Goal: Obtain resource: Download file/media

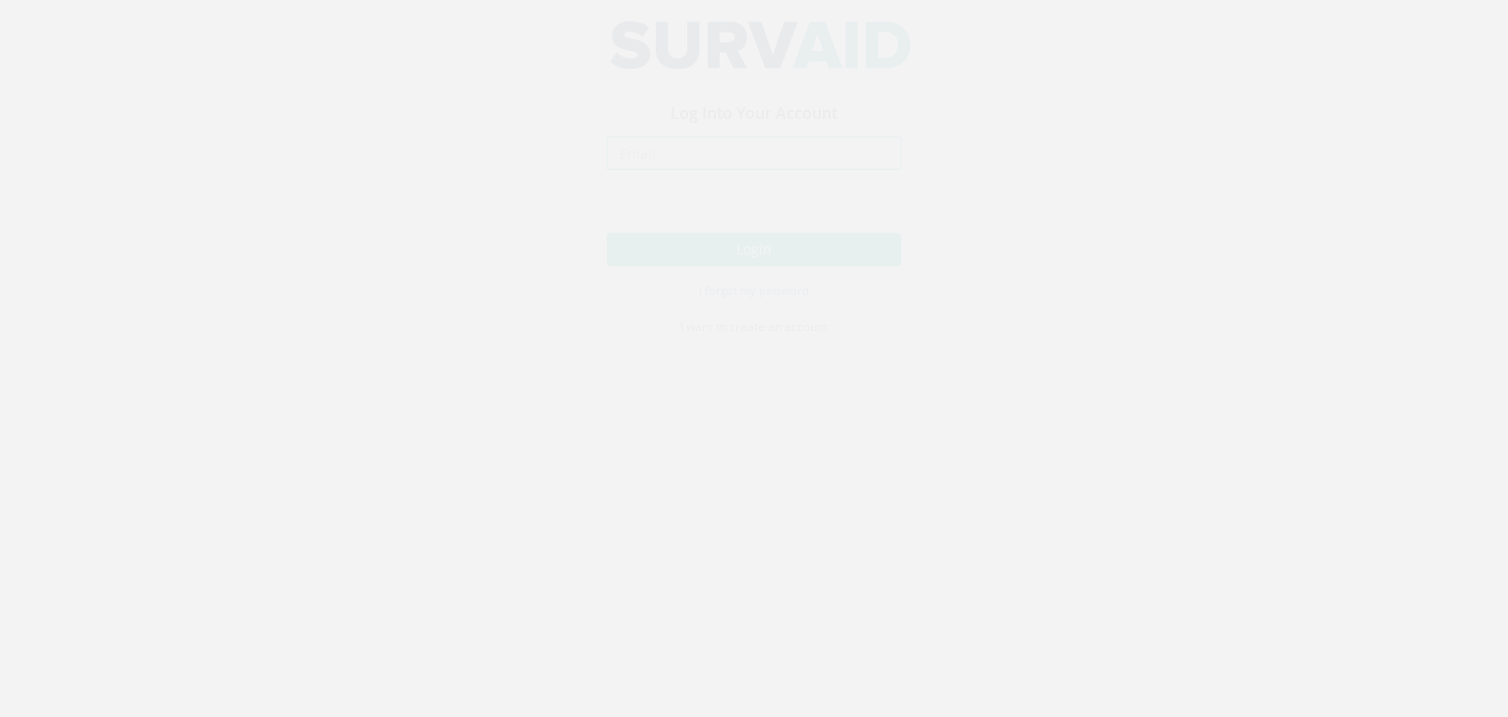
click at [754, 169] on input "email" at bounding box center [754, 171] width 295 height 33
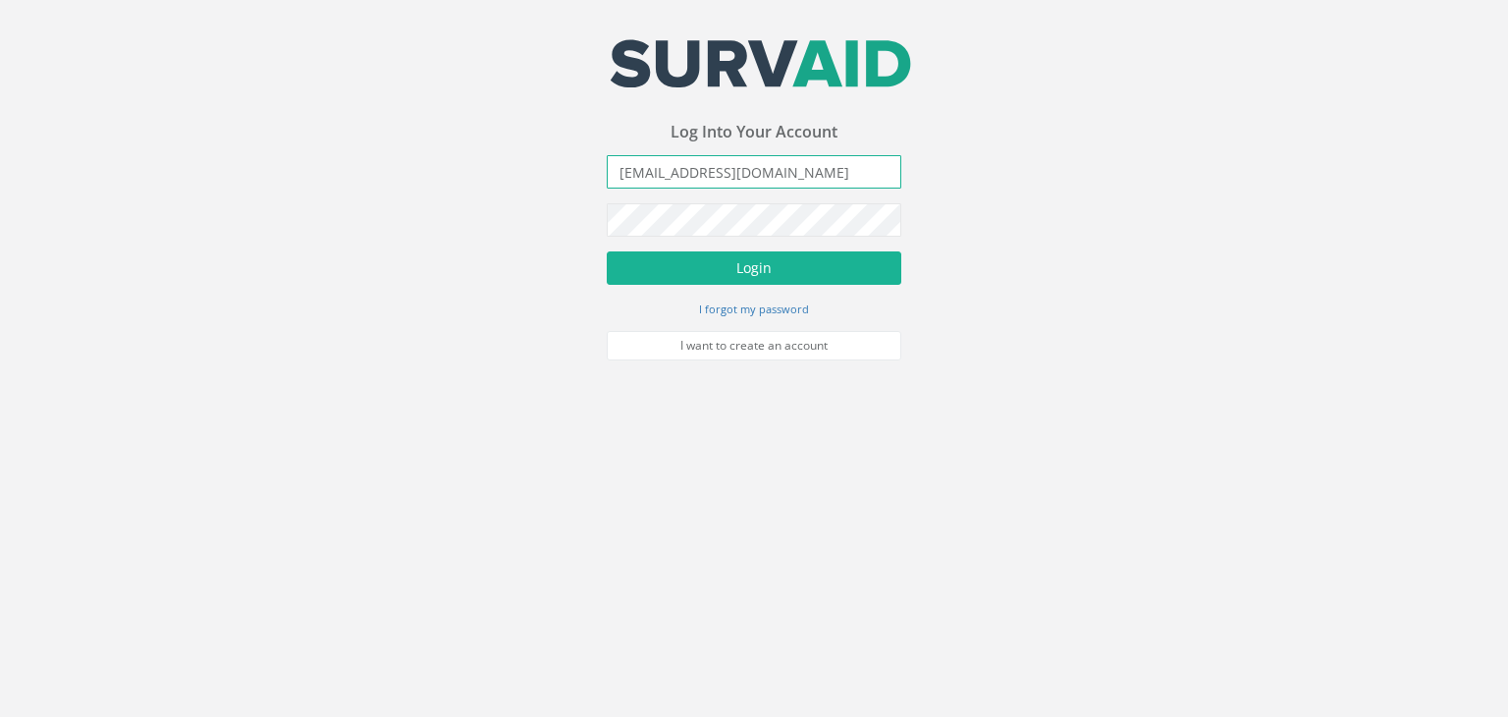
type input "[EMAIL_ADDRESS][DOMAIN_NAME]"
click at [607, 251] on button "Login" at bounding box center [754, 267] width 295 height 33
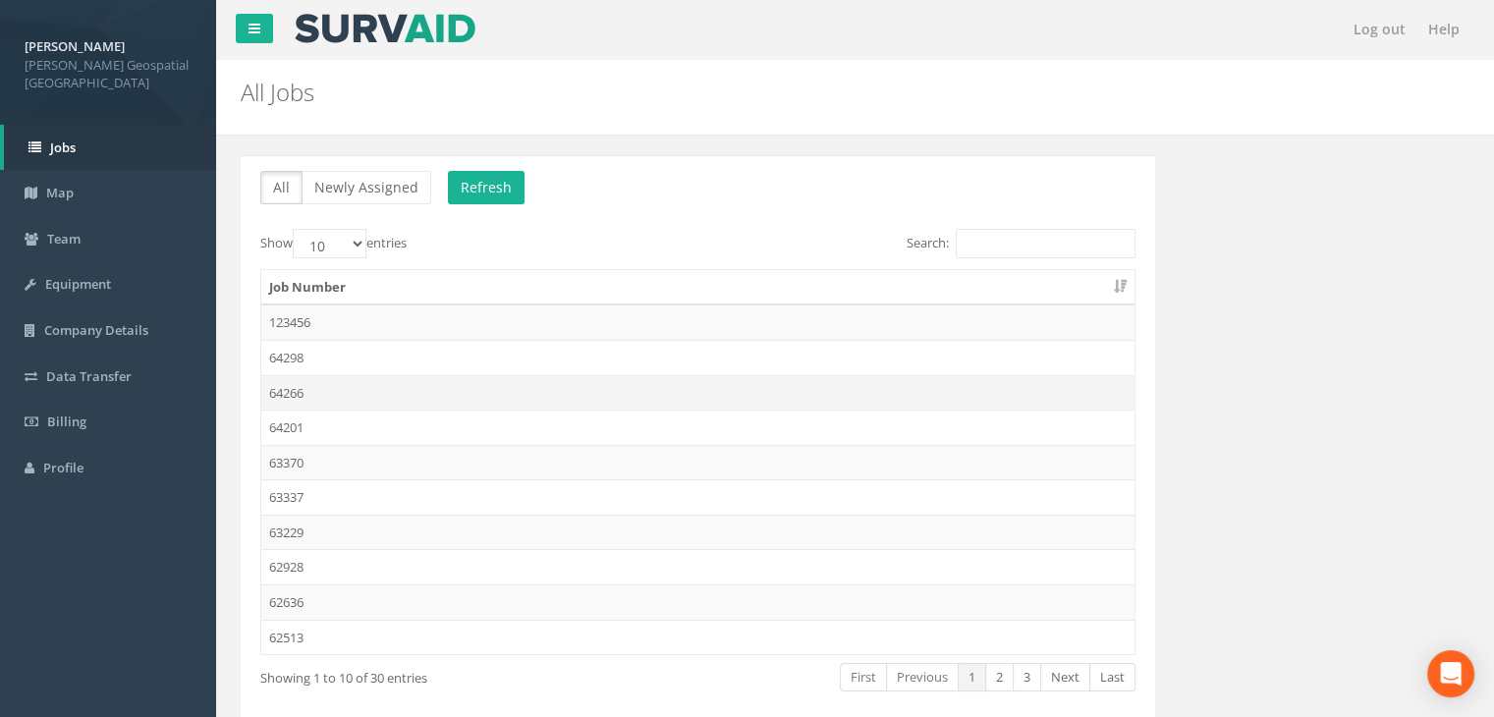
click at [373, 388] on td "64266" at bounding box center [697, 392] width 873 height 35
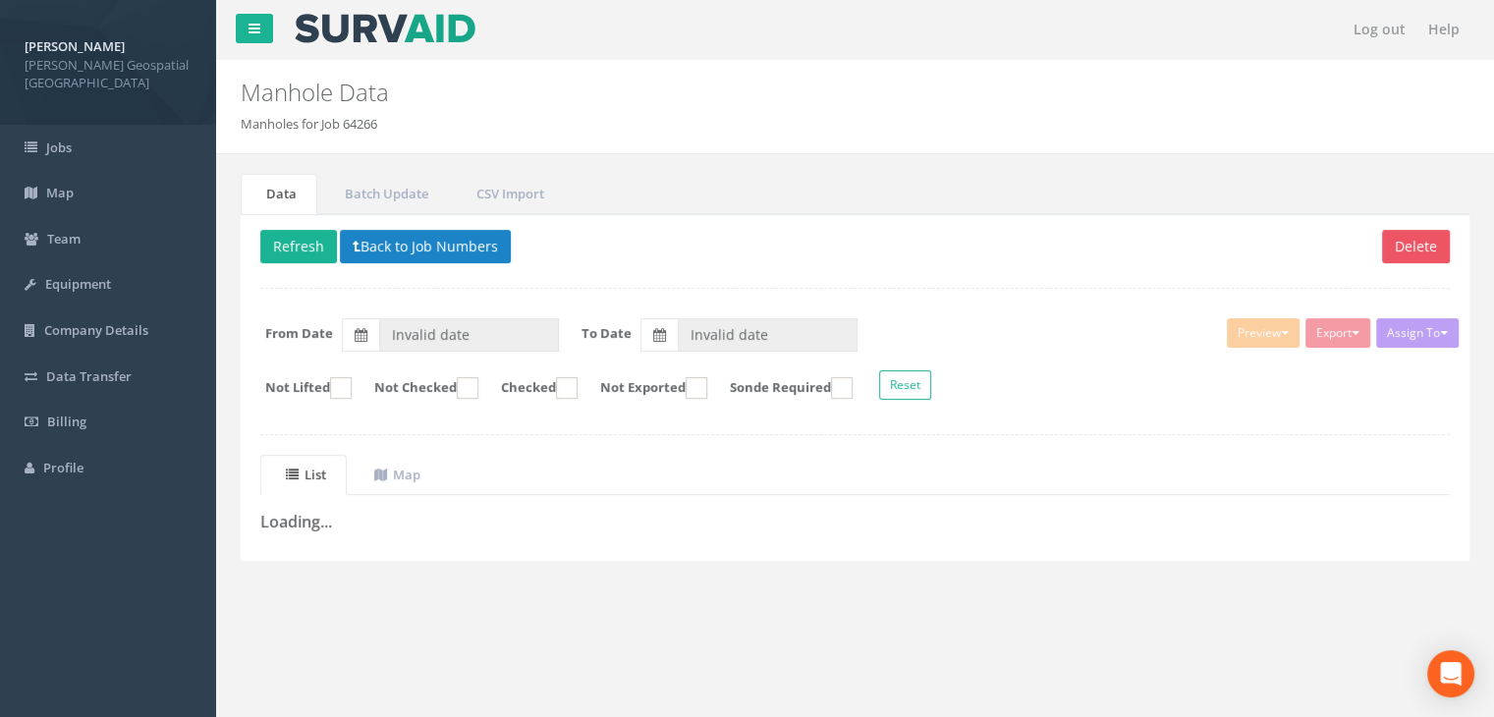
type input "[DATE]"
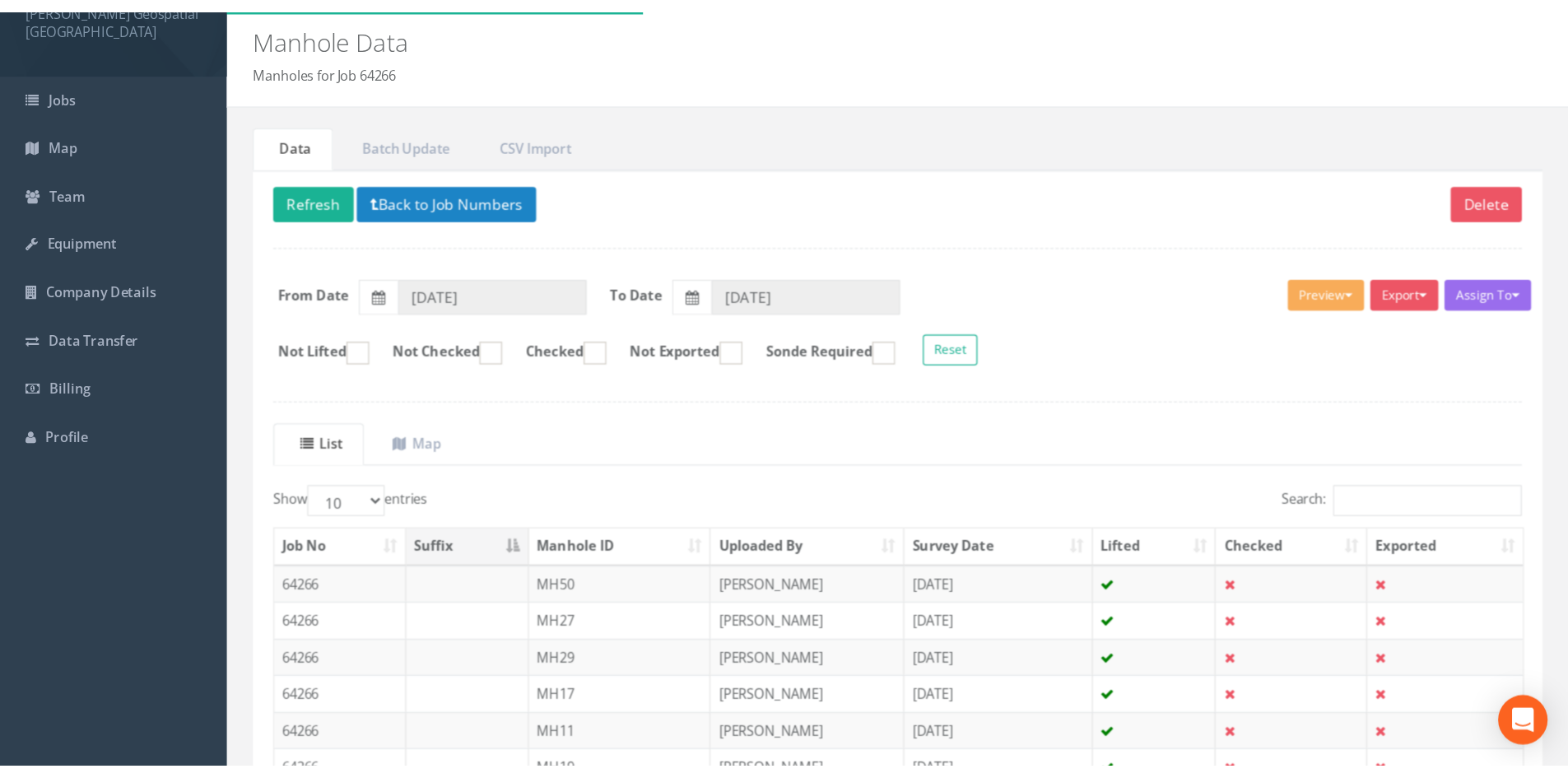
scroll to position [82, 0]
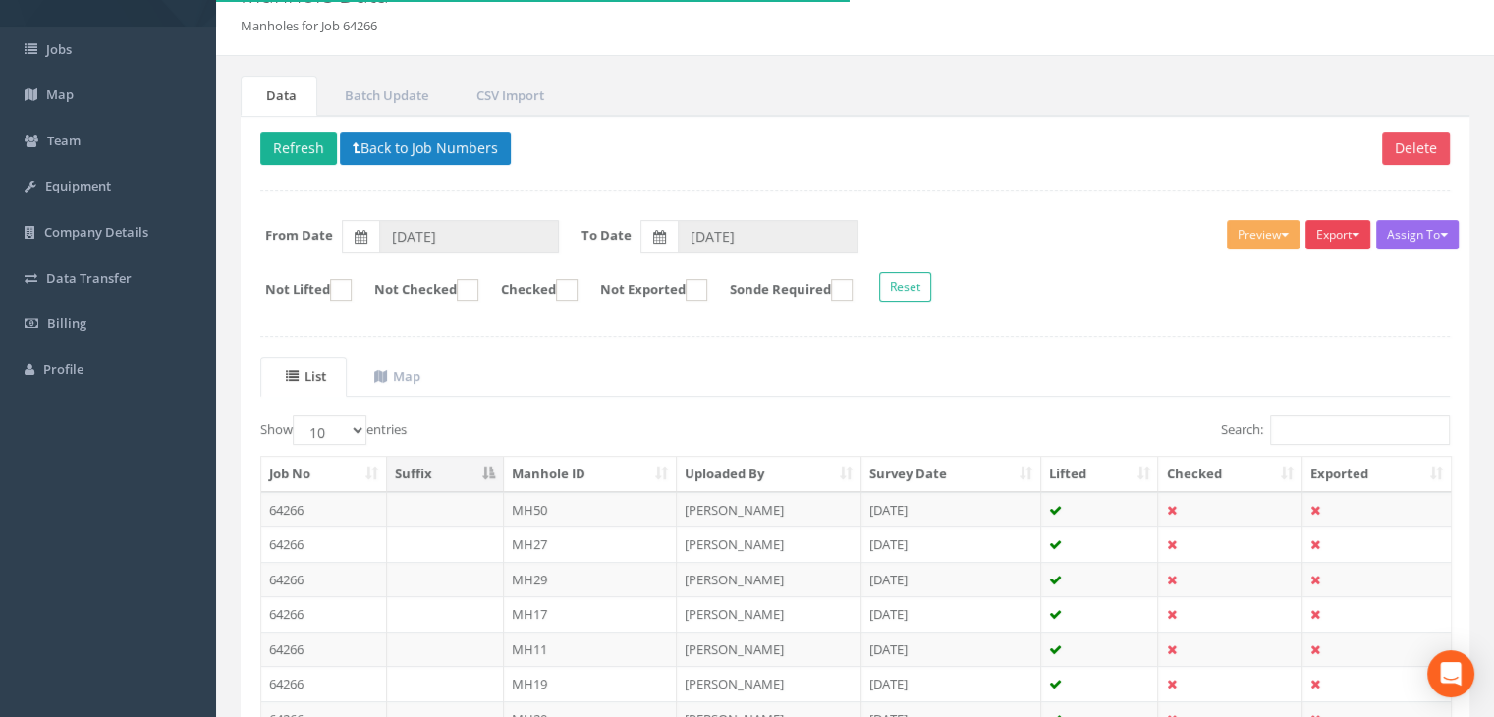
click at [1336, 242] on button "Export" at bounding box center [1337, 234] width 65 height 29
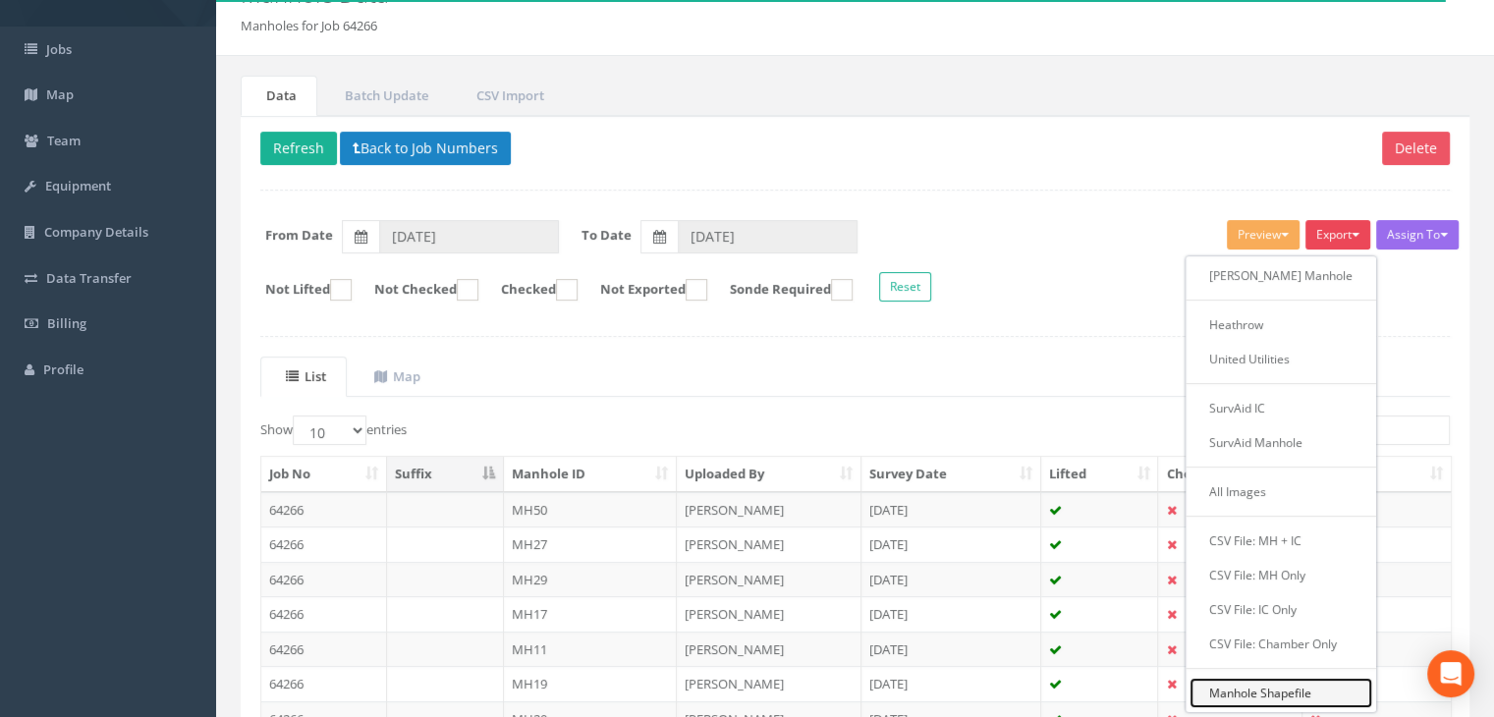
click at [1308, 682] on link "Manhole Shapefile" at bounding box center [1280, 693] width 183 height 30
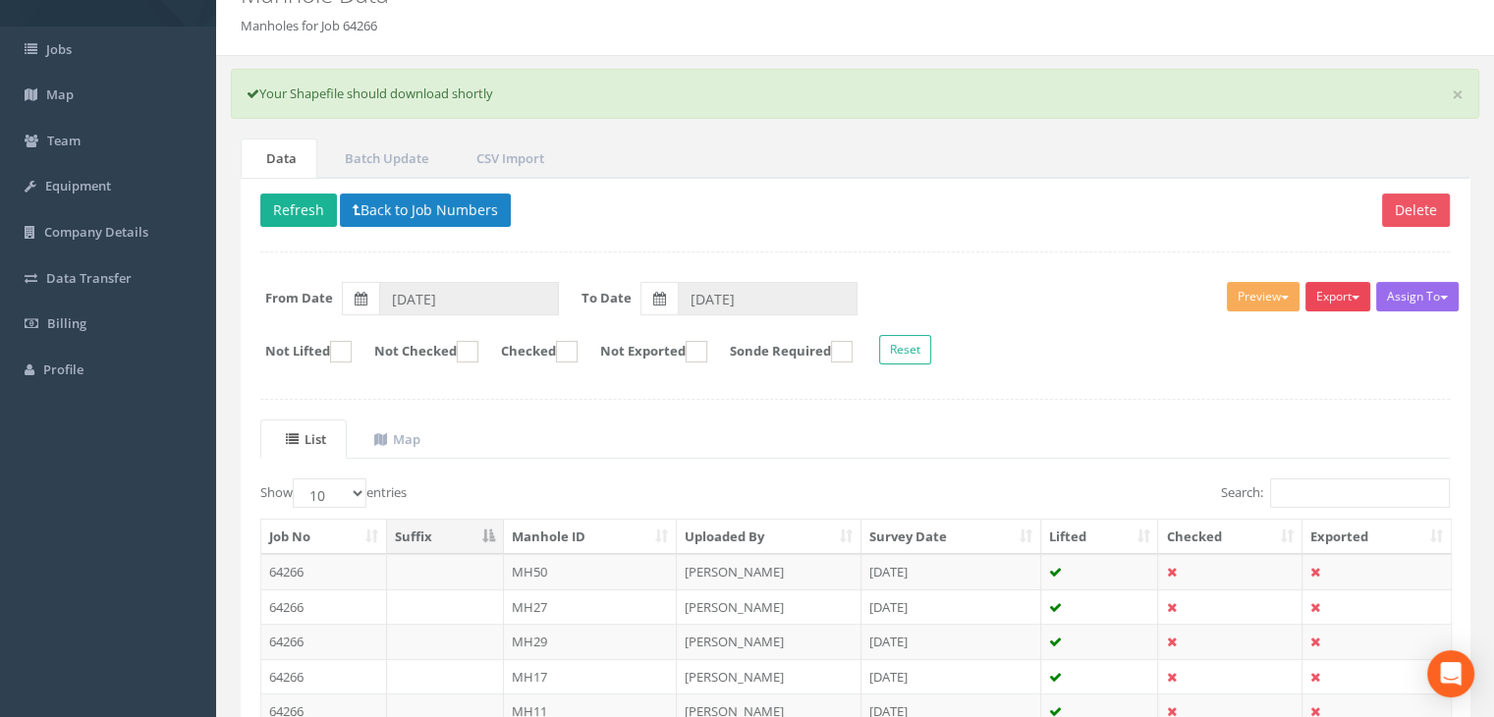
click at [1345, 297] on button "Export" at bounding box center [1337, 296] width 65 height 29
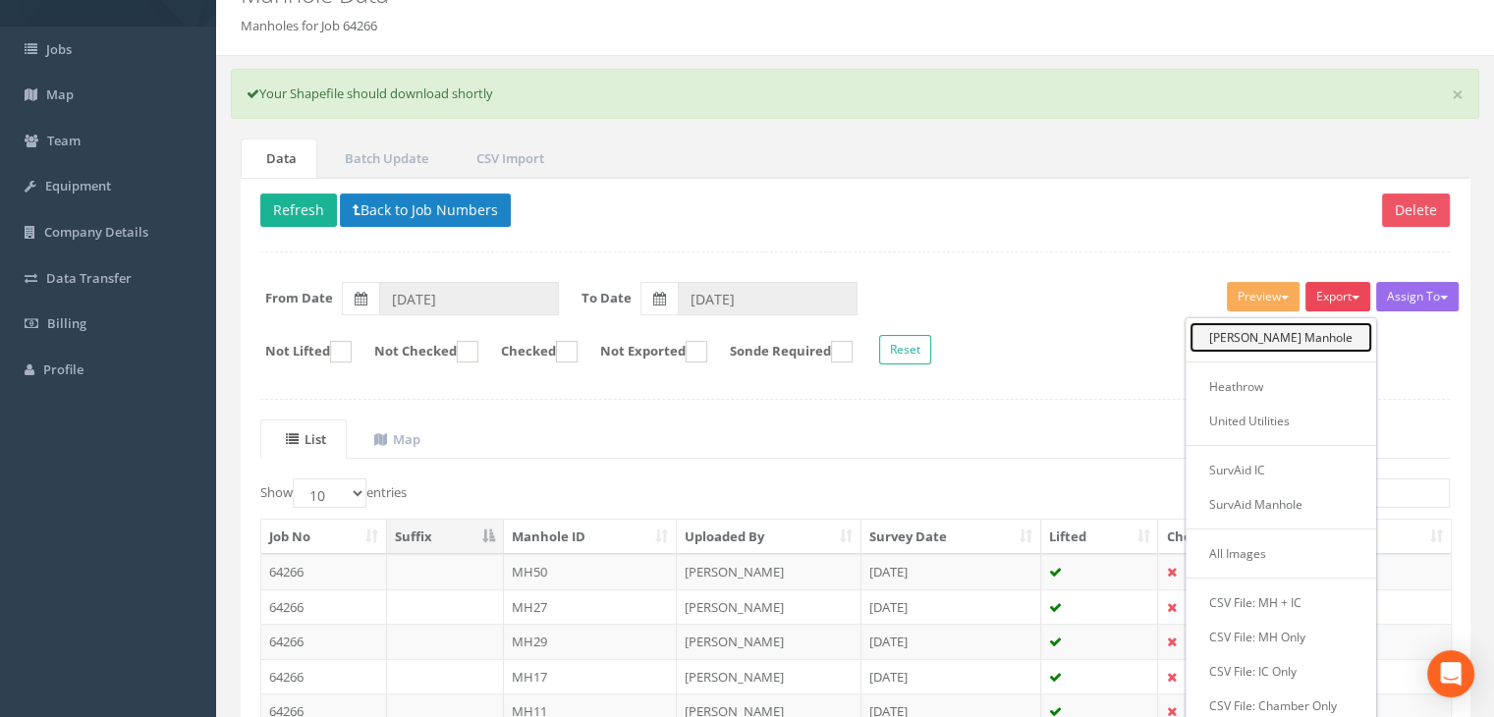
click at [1316, 331] on link "[PERSON_NAME] Manhole" at bounding box center [1280, 337] width 183 height 30
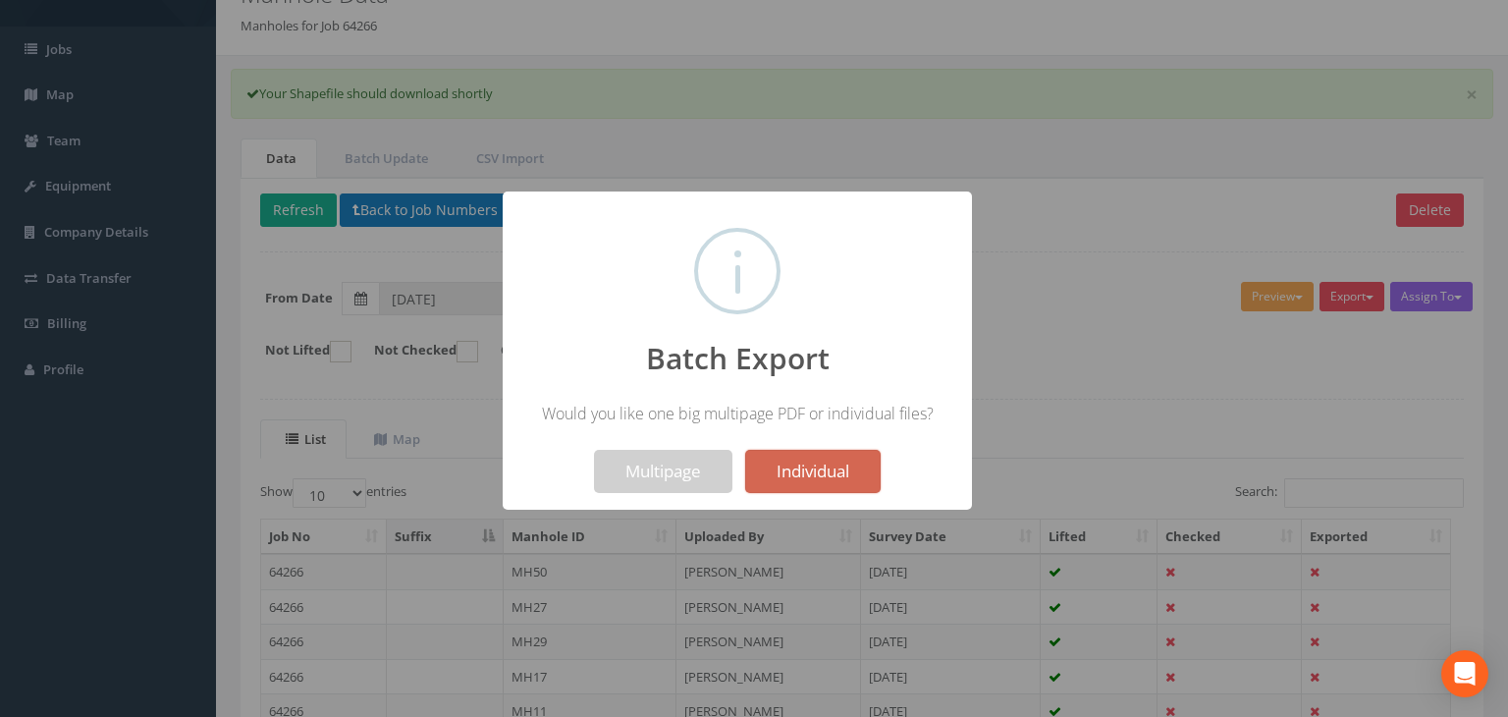
click at [822, 456] on button "Individual" at bounding box center [813, 471] width 136 height 43
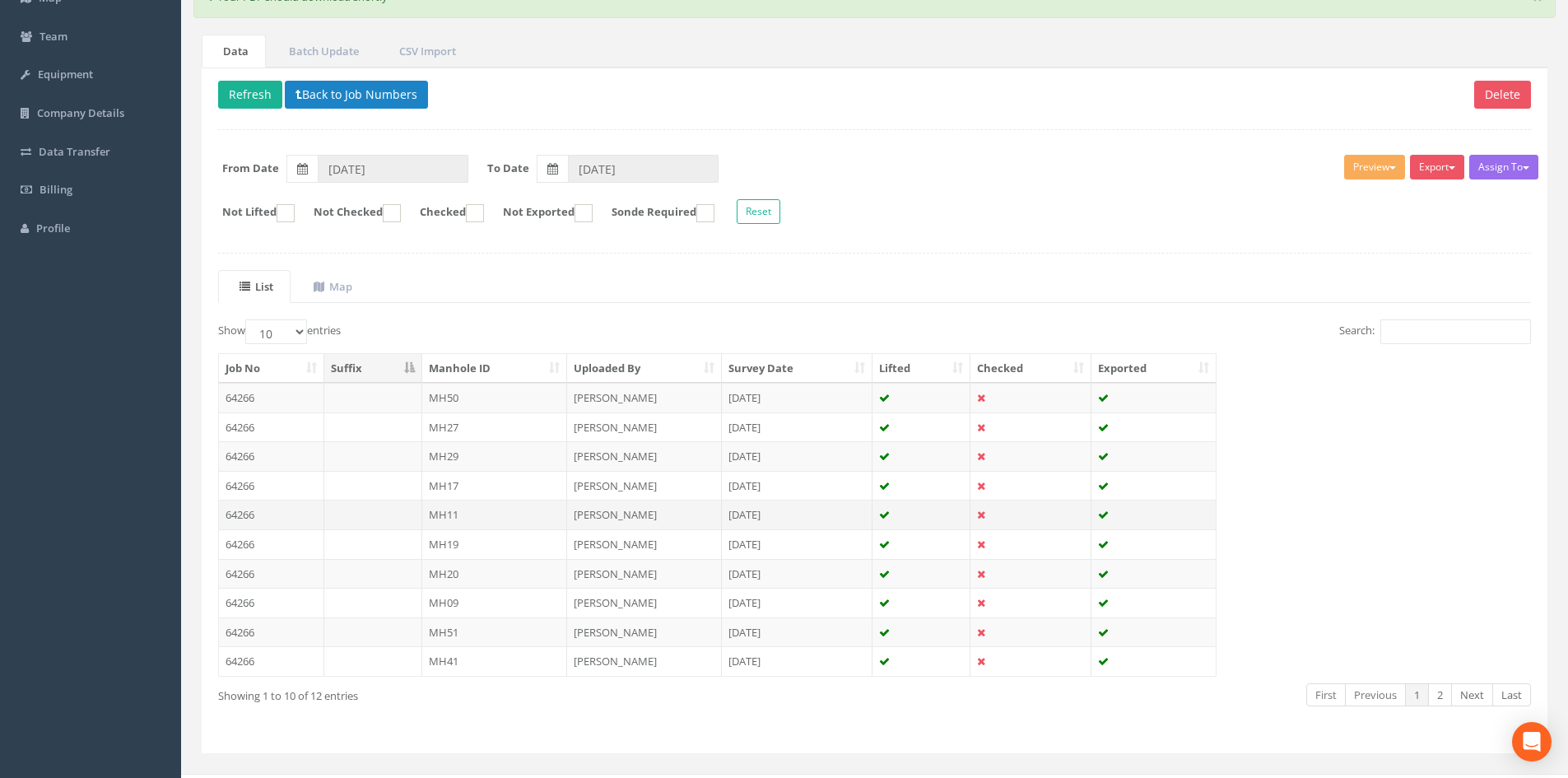
scroll to position [193, 0]
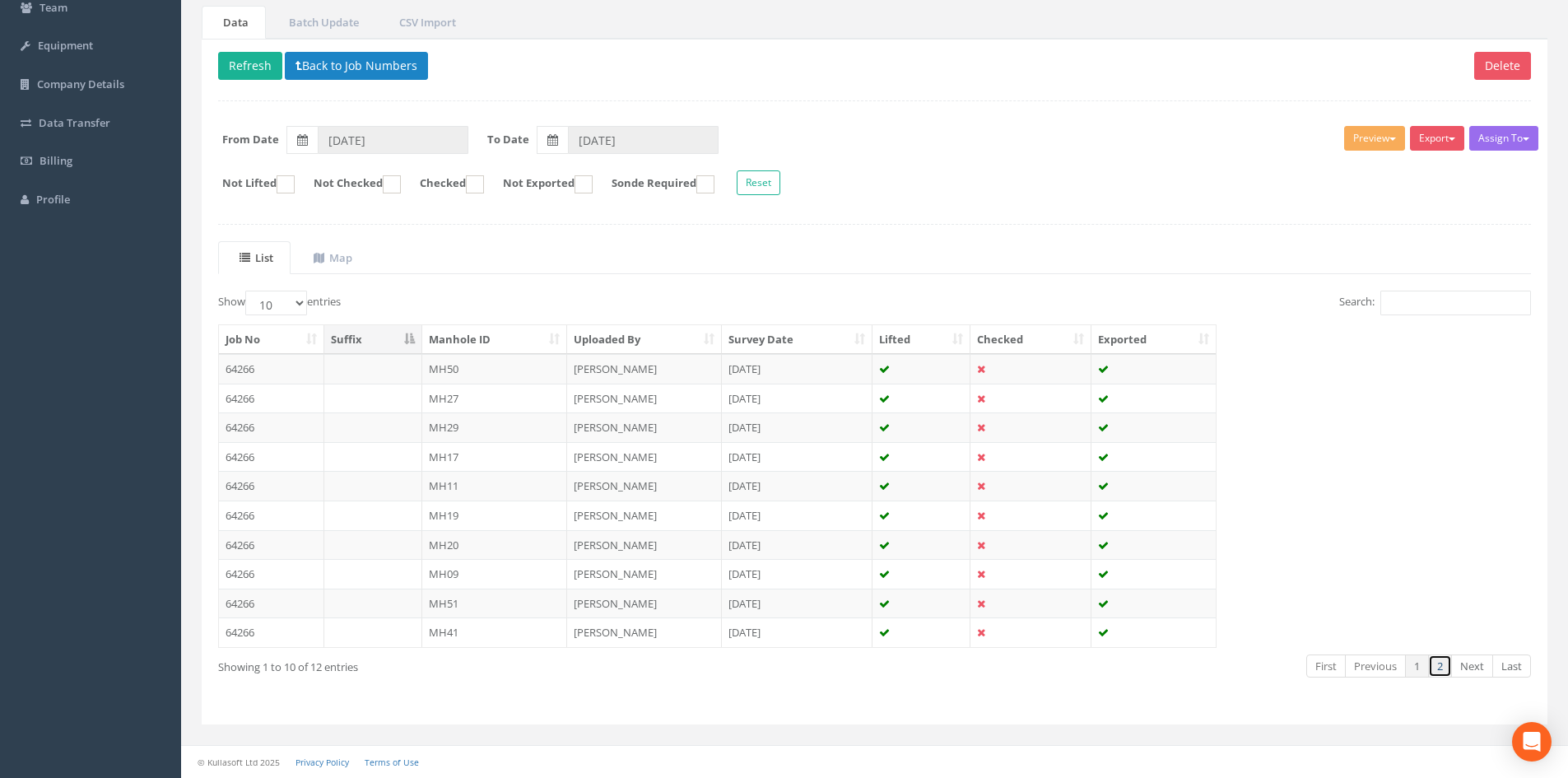
click at [1263, 572] on link "2" at bounding box center [1440, 666] width 23 height 23
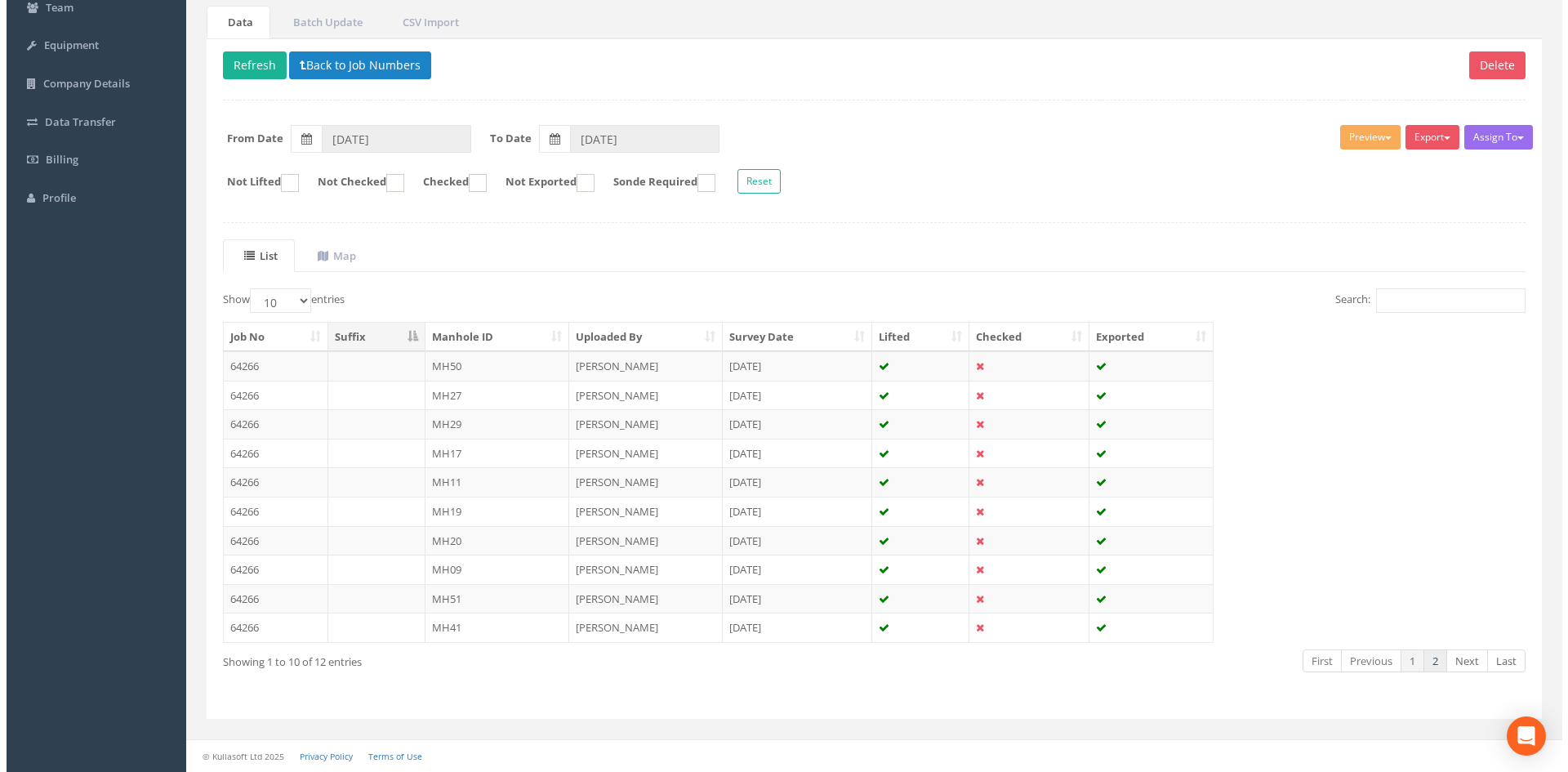
scroll to position [0, 0]
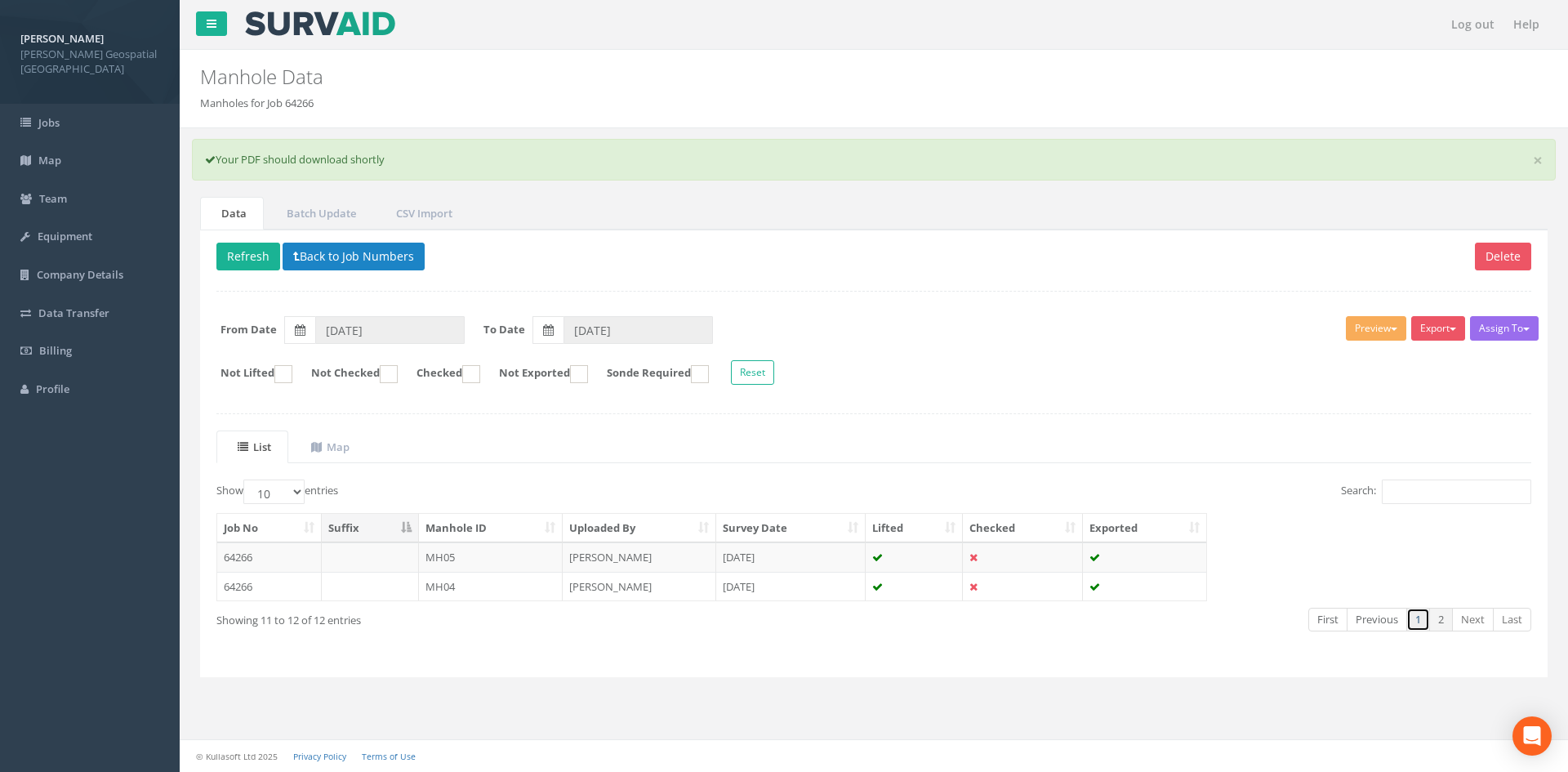
click at [1254, 567] on link "1" at bounding box center [1418, 620] width 23 height 23
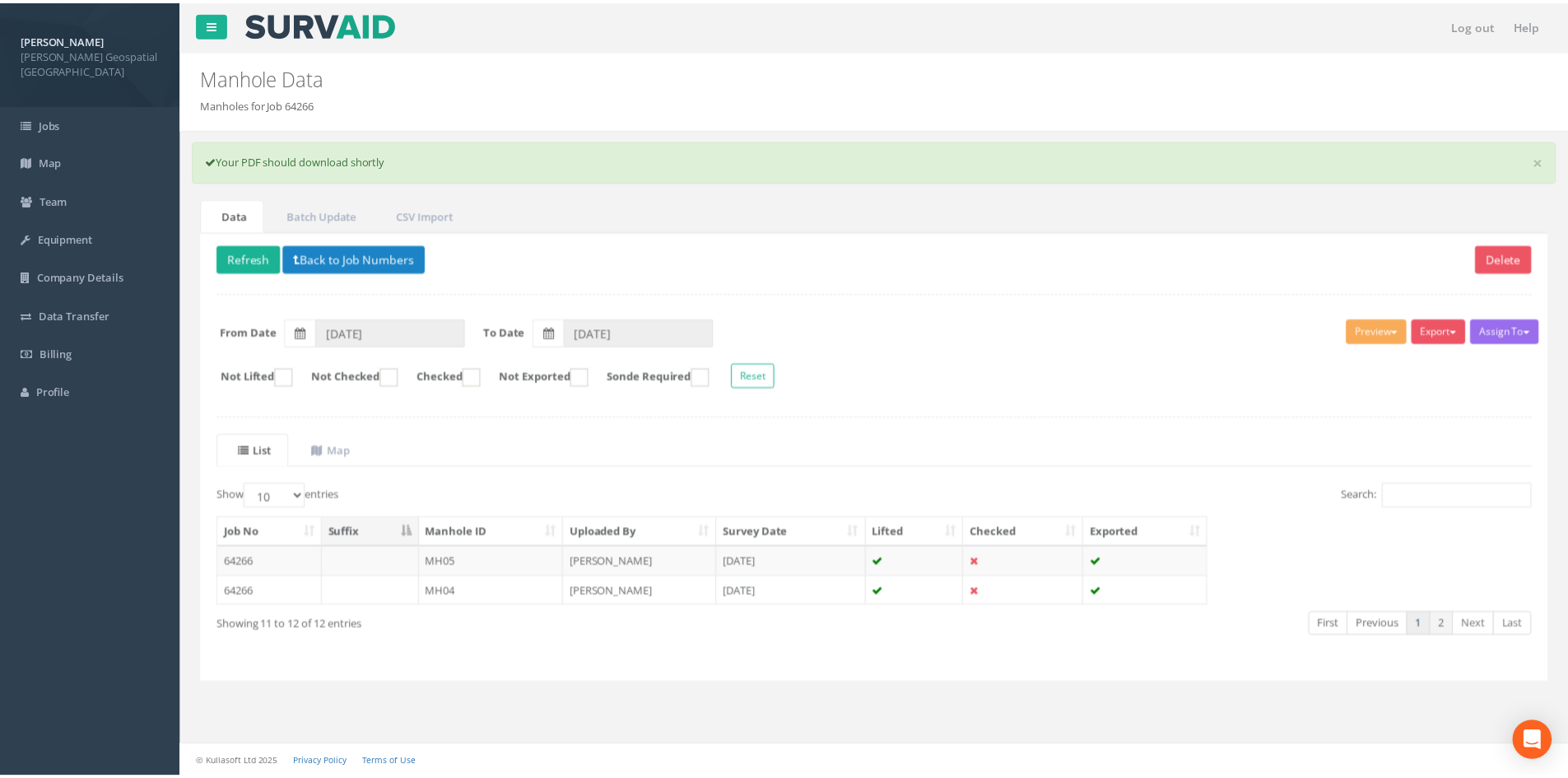
scroll to position [193, 0]
